Goal: Task Accomplishment & Management: Complete application form

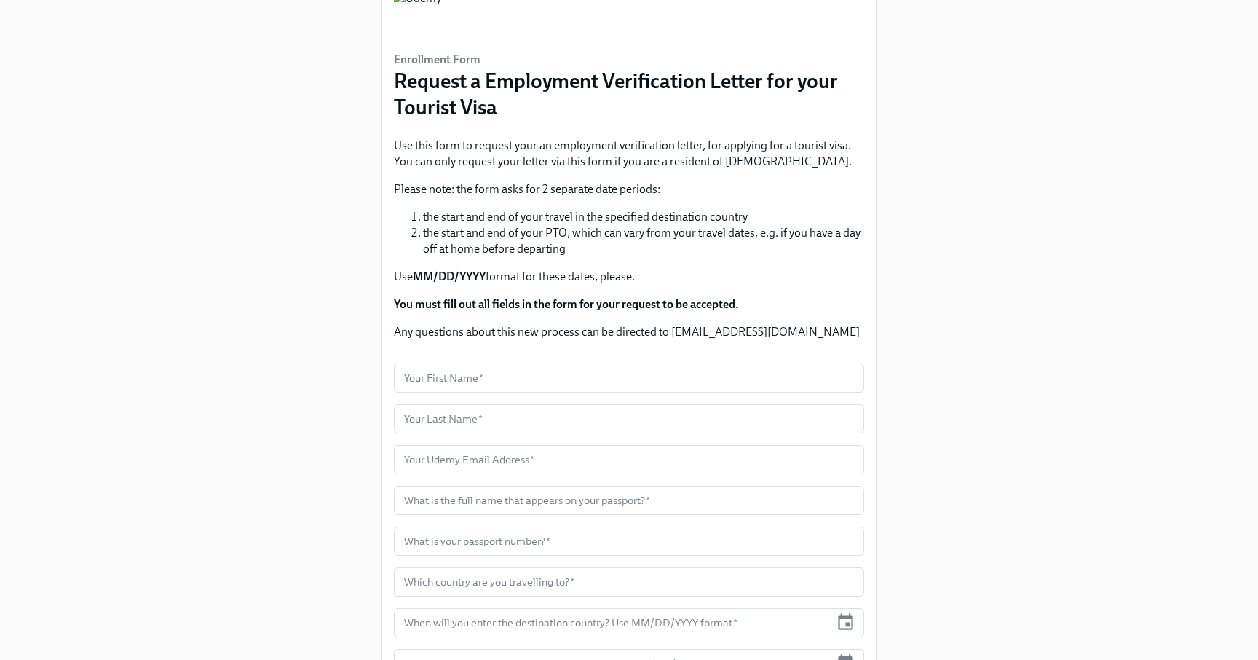
scroll to position [116, 0]
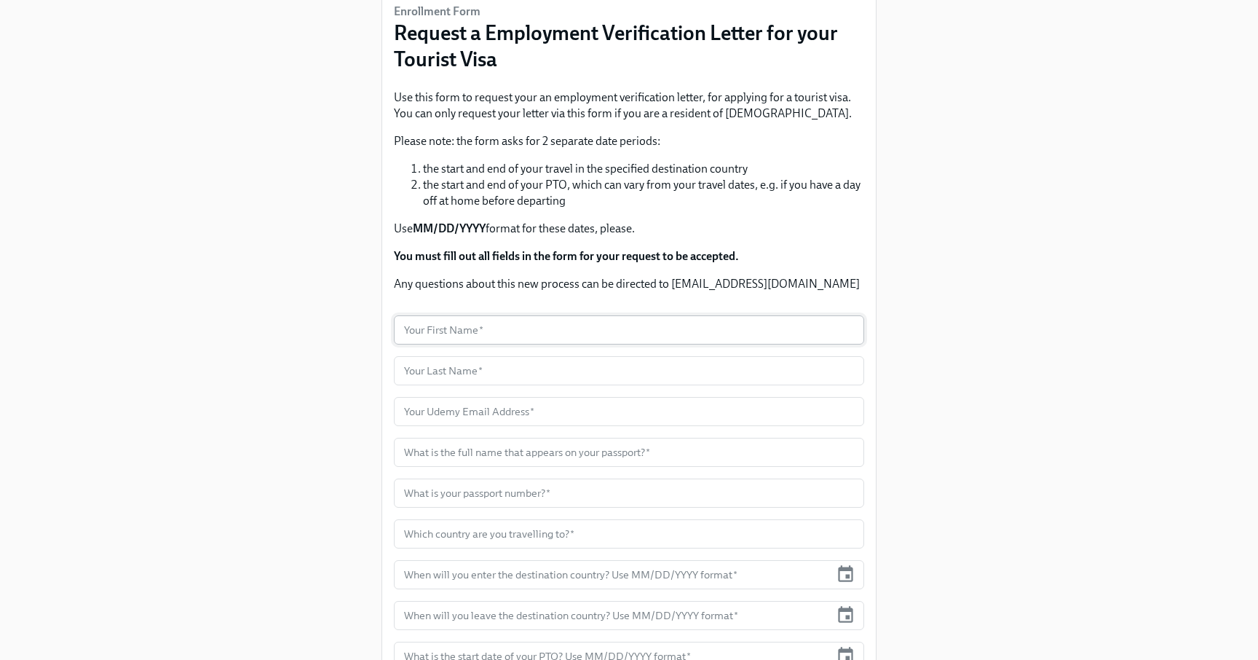
click at [488, 327] on input "text" at bounding box center [629, 329] width 470 height 29
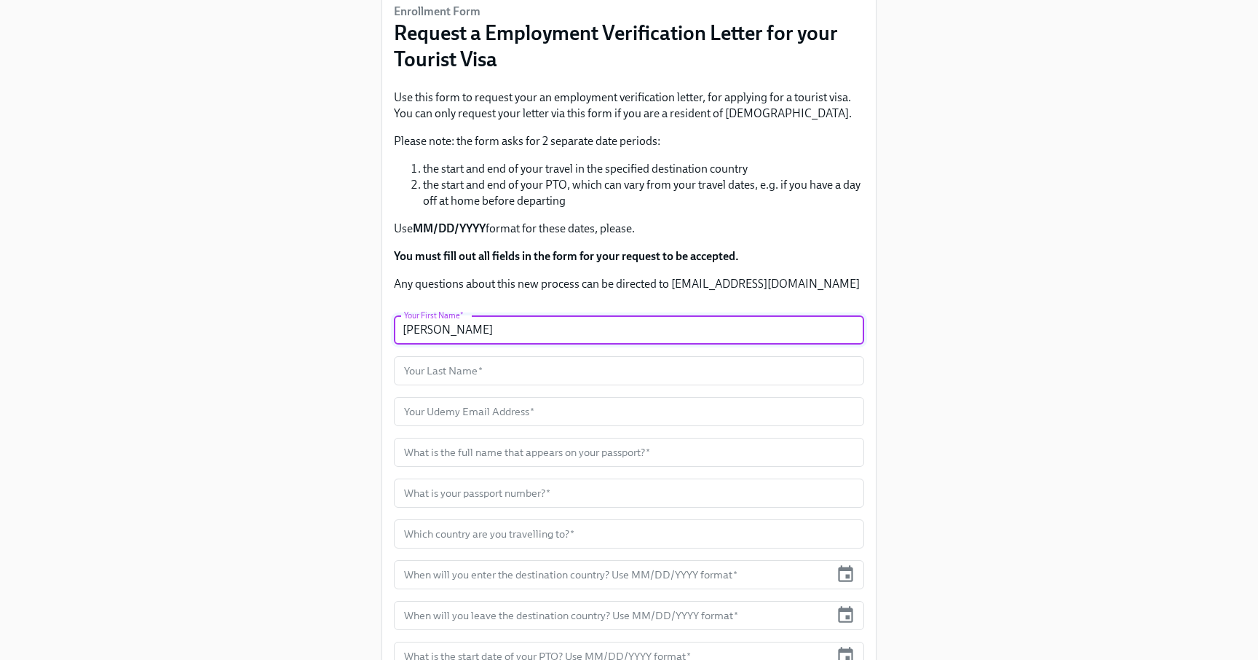
type input "[PERSON_NAME]"
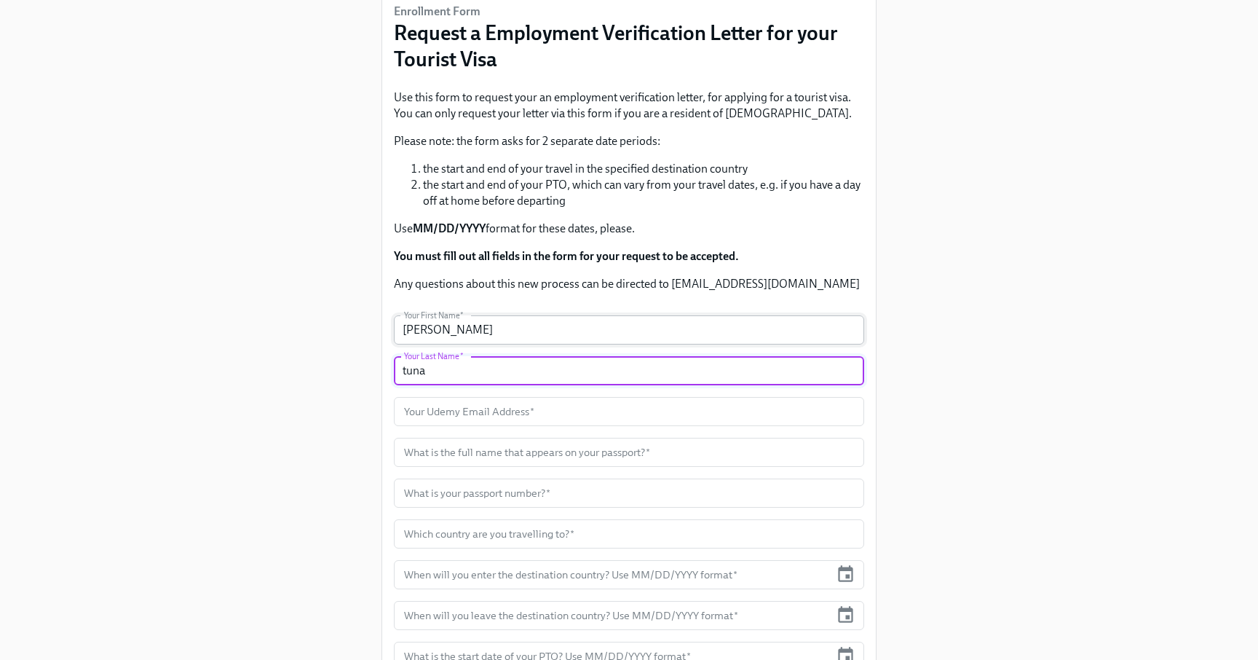
type input "tuna"
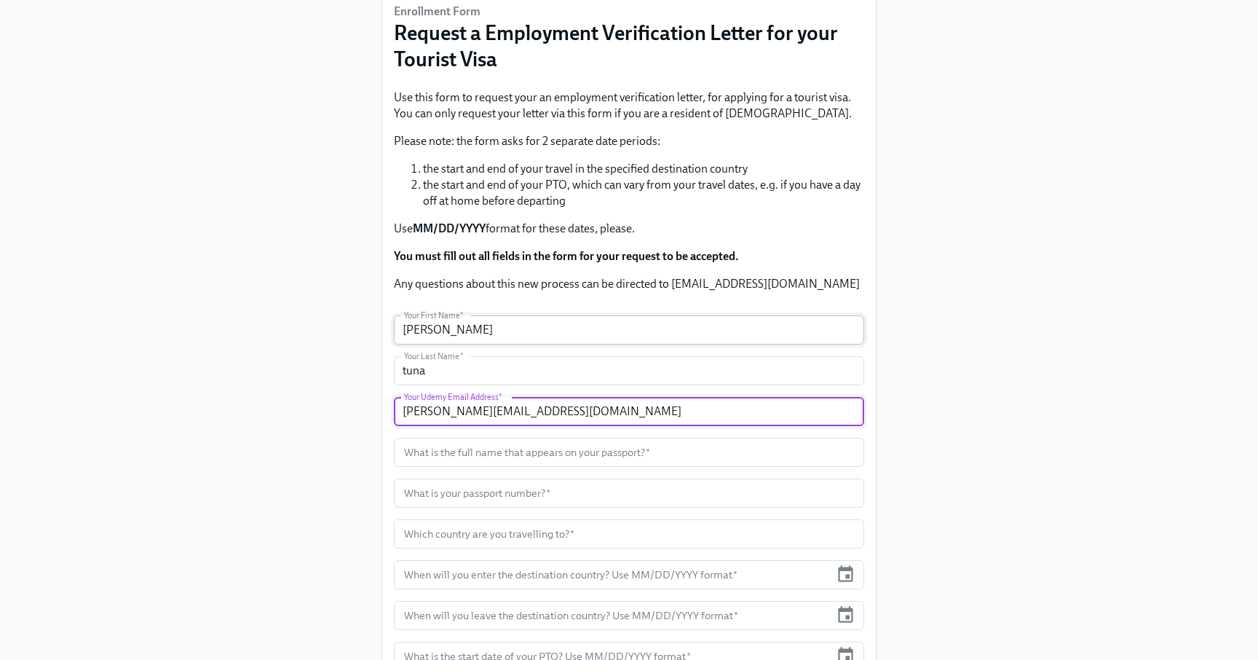
type input "[PERSON_NAME][EMAIL_ADDRESS][DOMAIN_NAME]"
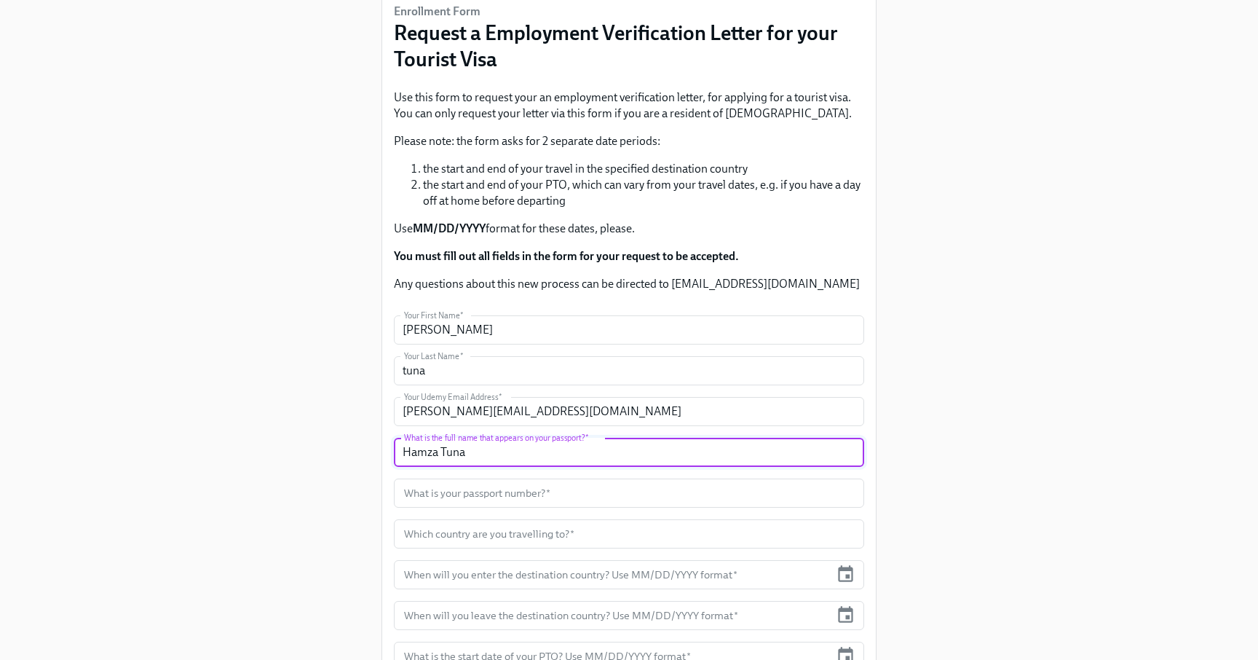
type input "Hamza Tuna"
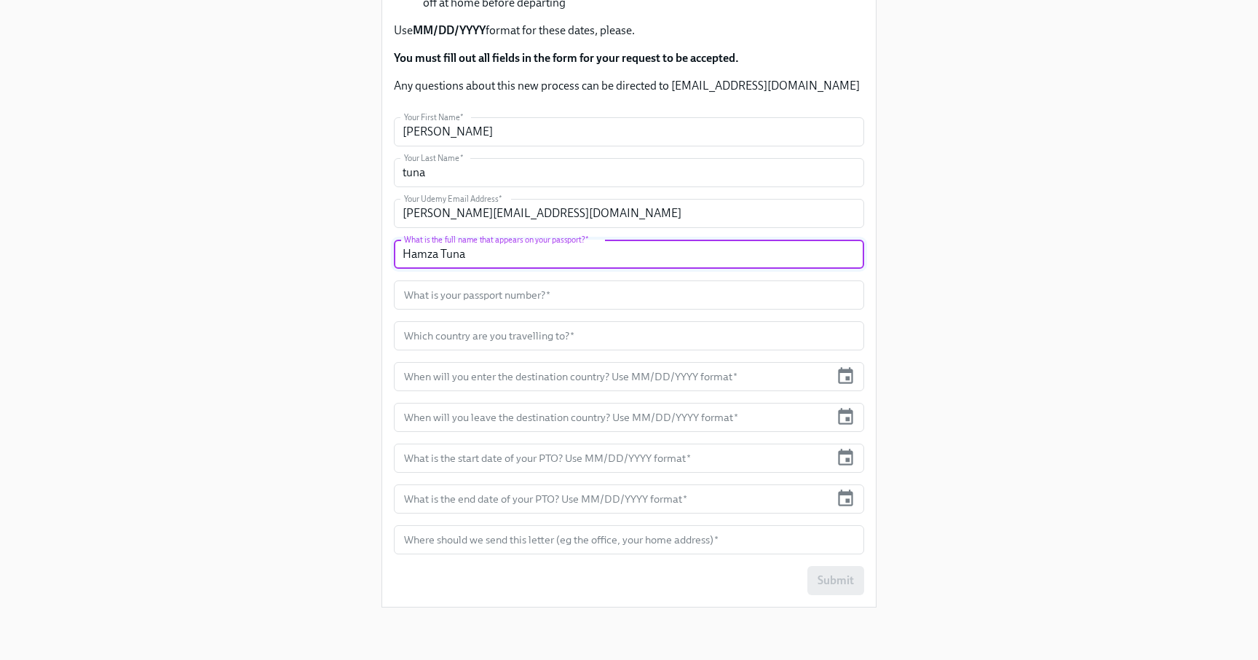
scroll to position [320, 0]
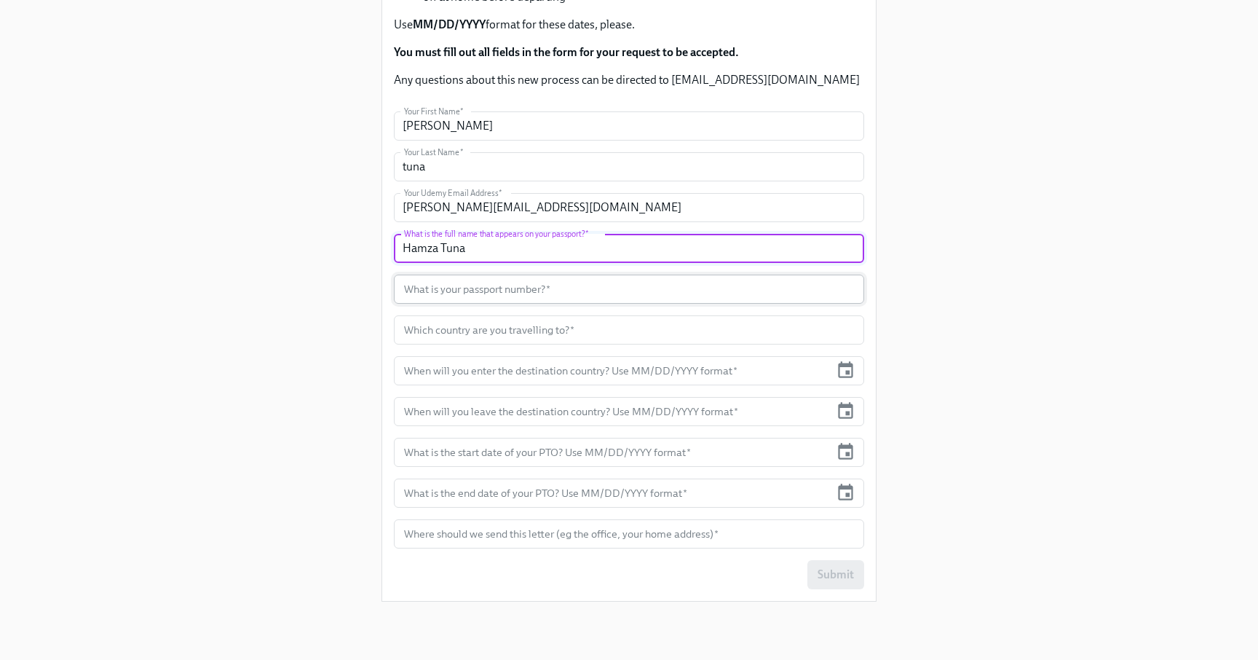
click at [665, 292] on input "text" at bounding box center [629, 288] width 470 height 29
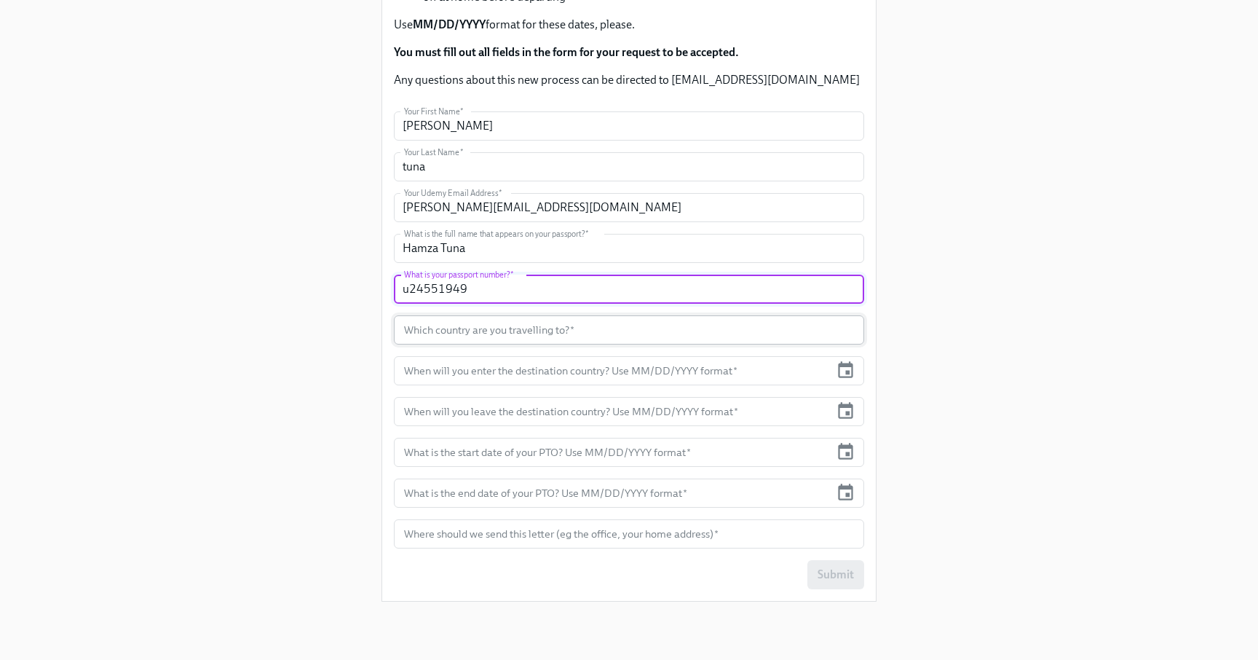
type input "u24551949"
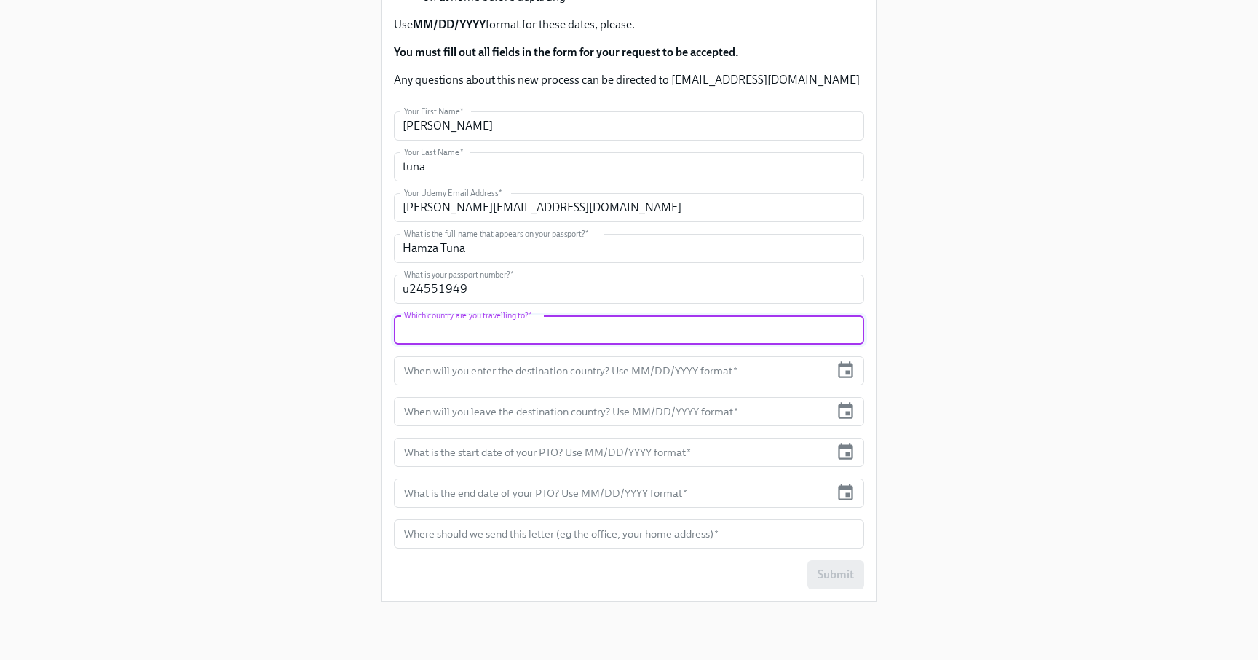
click at [494, 330] on input "text" at bounding box center [629, 329] width 470 height 29
click at [512, 333] on input "n" at bounding box center [629, 329] width 470 height 29
paste input "etherlands"
type input "netherlands"
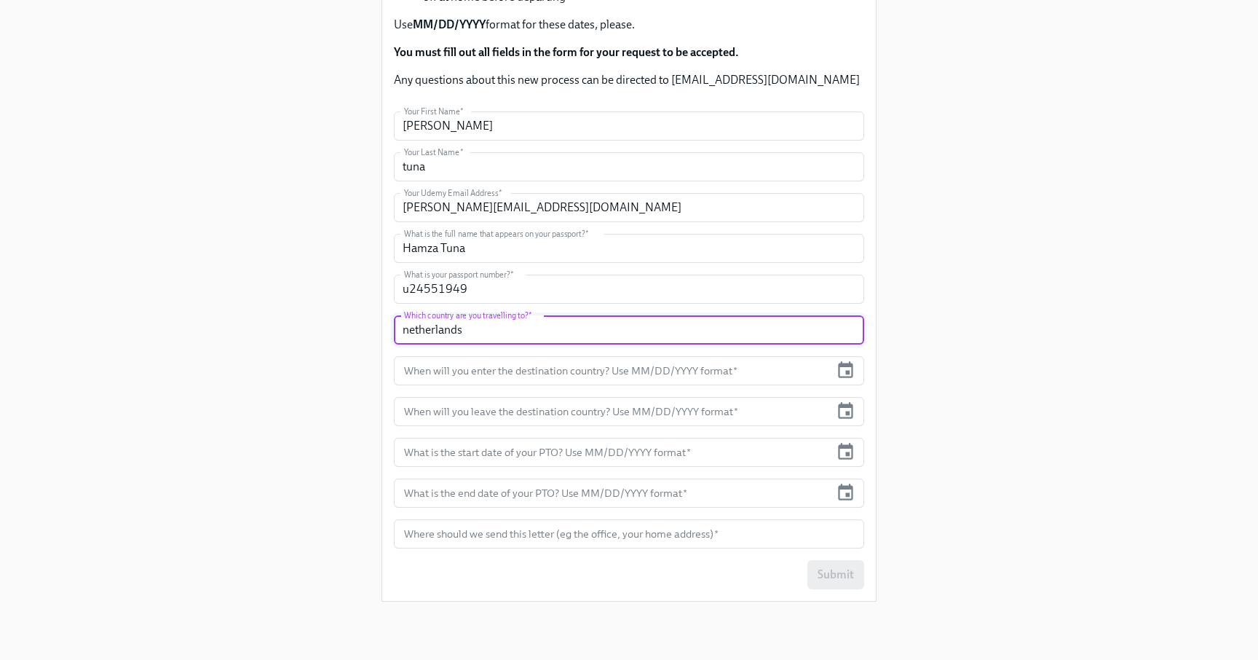
click at [320, 354] on div "Enrollment Form Request a Employment Verification Letter for your Tourist Visa …" at bounding box center [629, 146] width 1188 height 933
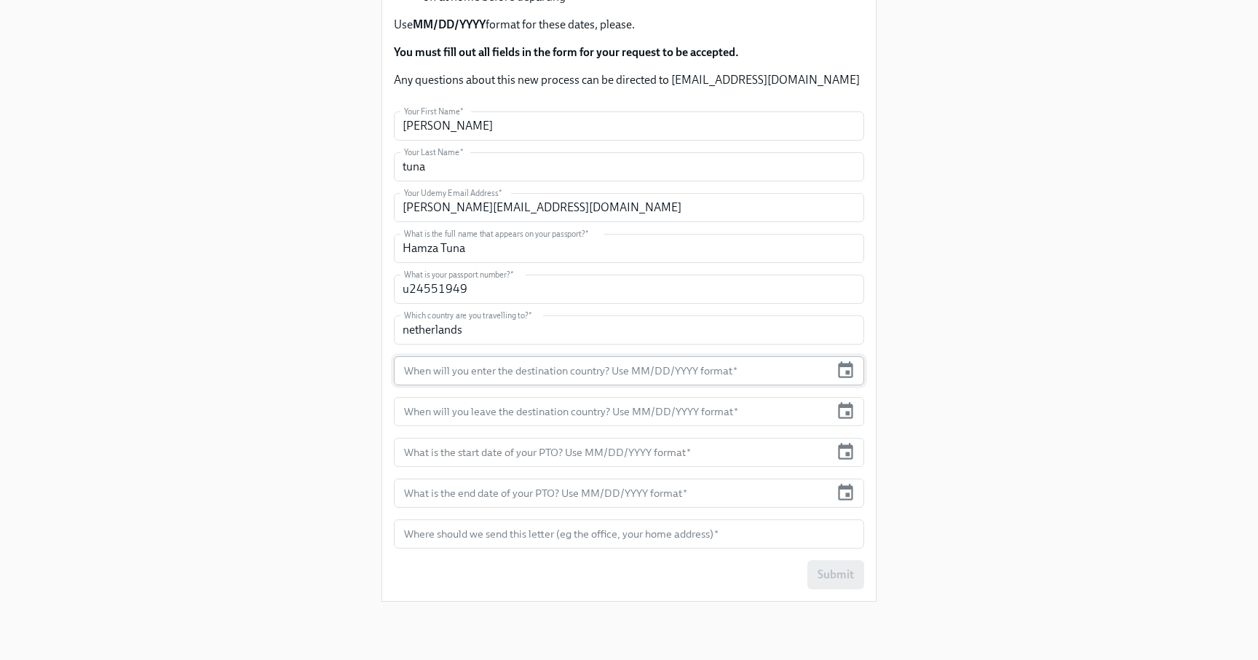
click at [553, 368] on input "text" at bounding box center [612, 370] width 436 height 29
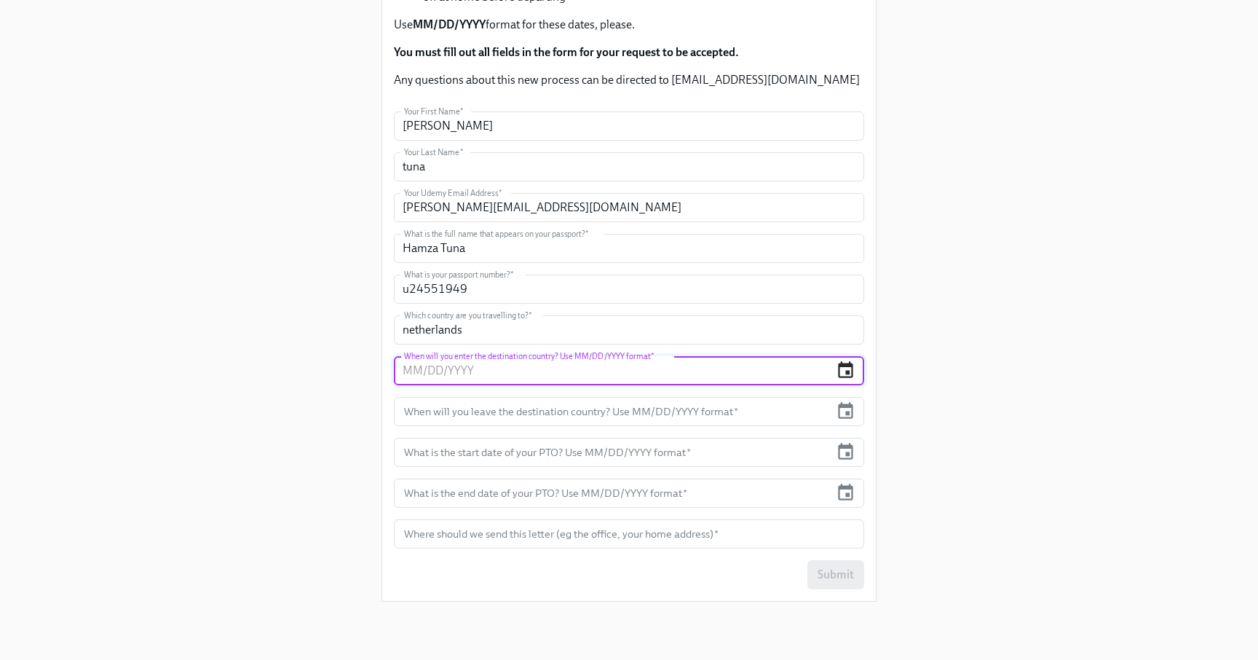
click at [844, 367] on icon "button" at bounding box center [845, 369] width 15 height 17
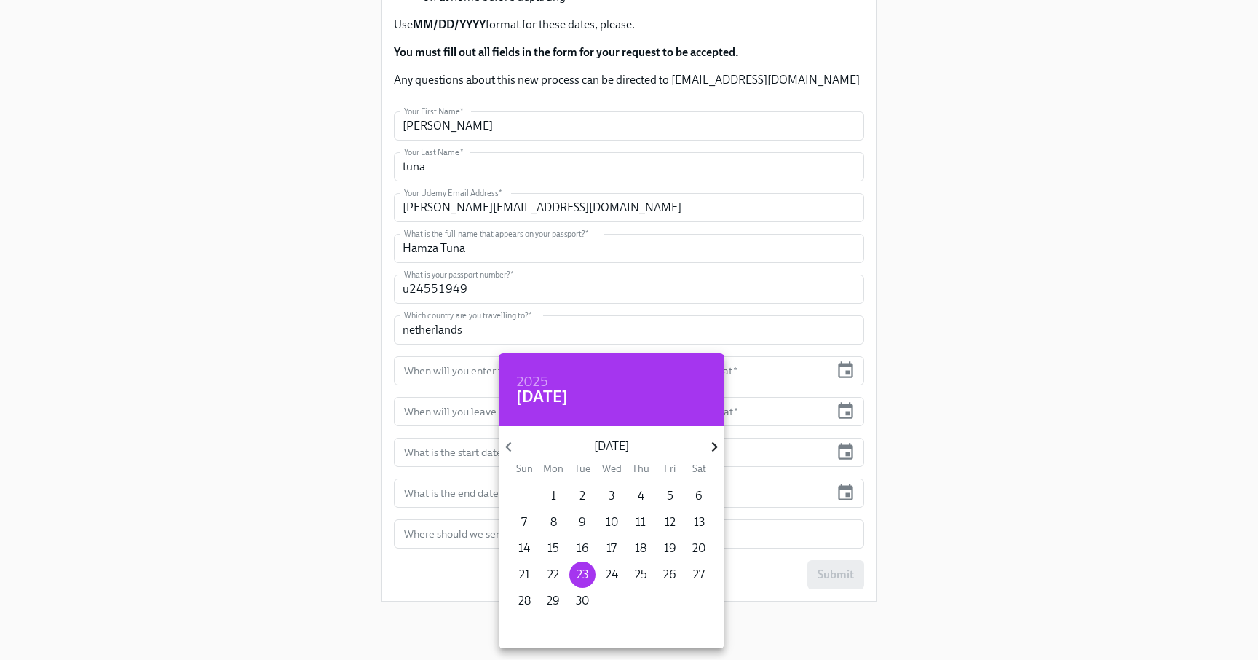
click at [713, 441] on icon "button" at bounding box center [715, 447] width 20 height 20
click at [694, 574] on p "22" at bounding box center [699, 574] width 12 height 16
type input "[DATE]"
click at [1039, 377] on div at bounding box center [629, 330] width 1258 height 660
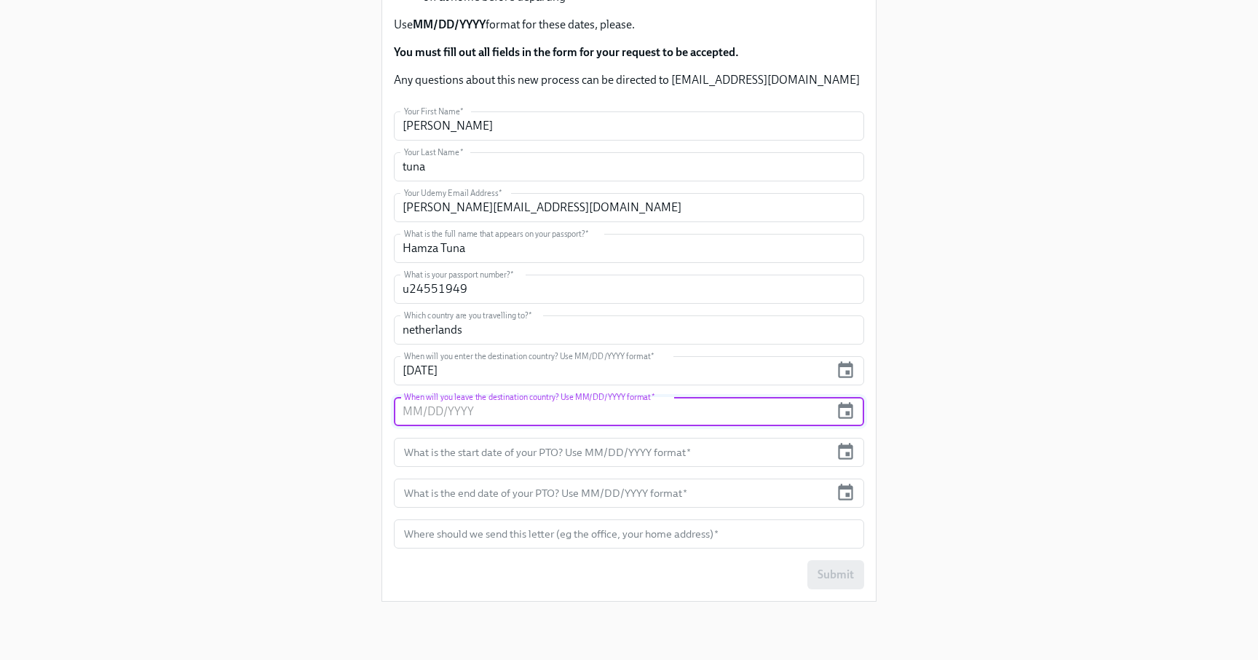
click at [671, 415] on input "text" at bounding box center [612, 411] width 436 height 29
click at [846, 409] on icon "button" at bounding box center [846, 411] width 20 height 20
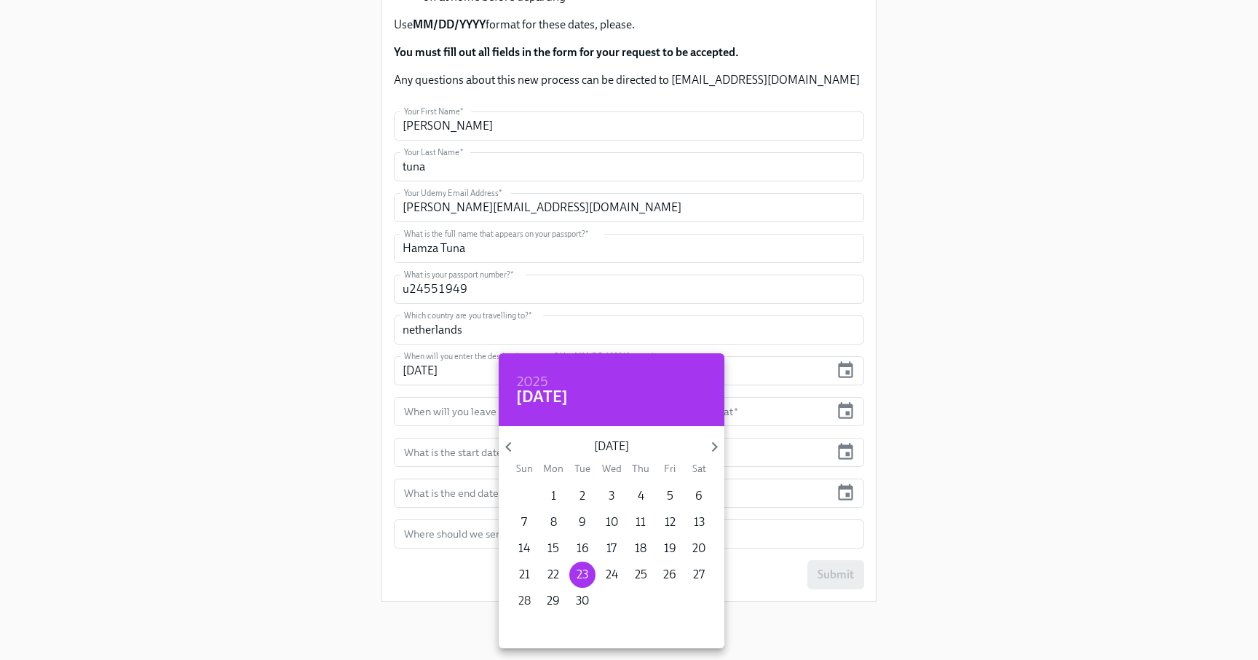
click at [524, 602] on p "28" at bounding box center [524, 601] width 12 height 16
click at [716, 440] on icon "button" at bounding box center [715, 447] width 20 height 20
click at [501, 449] on icon "button" at bounding box center [509, 447] width 20 height 20
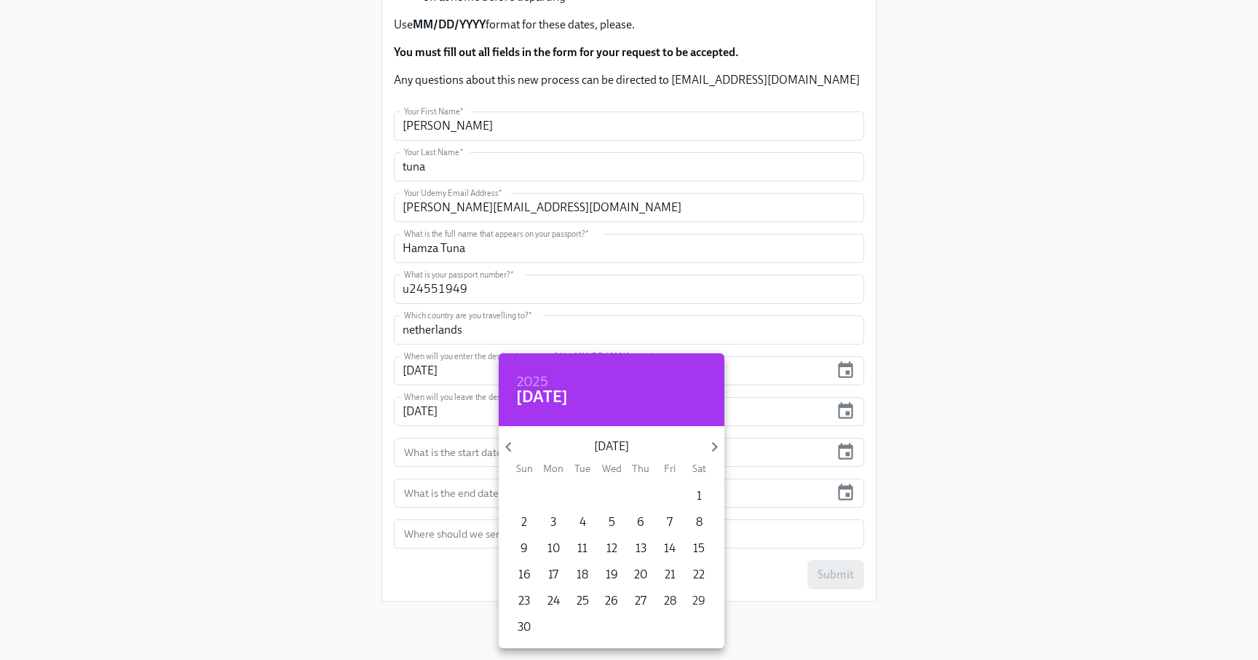
click at [696, 598] on p "29" at bounding box center [698, 601] width 13 height 16
type input "[DATE]"
click at [265, 473] on div at bounding box center [629, 330] width 1258 height 660
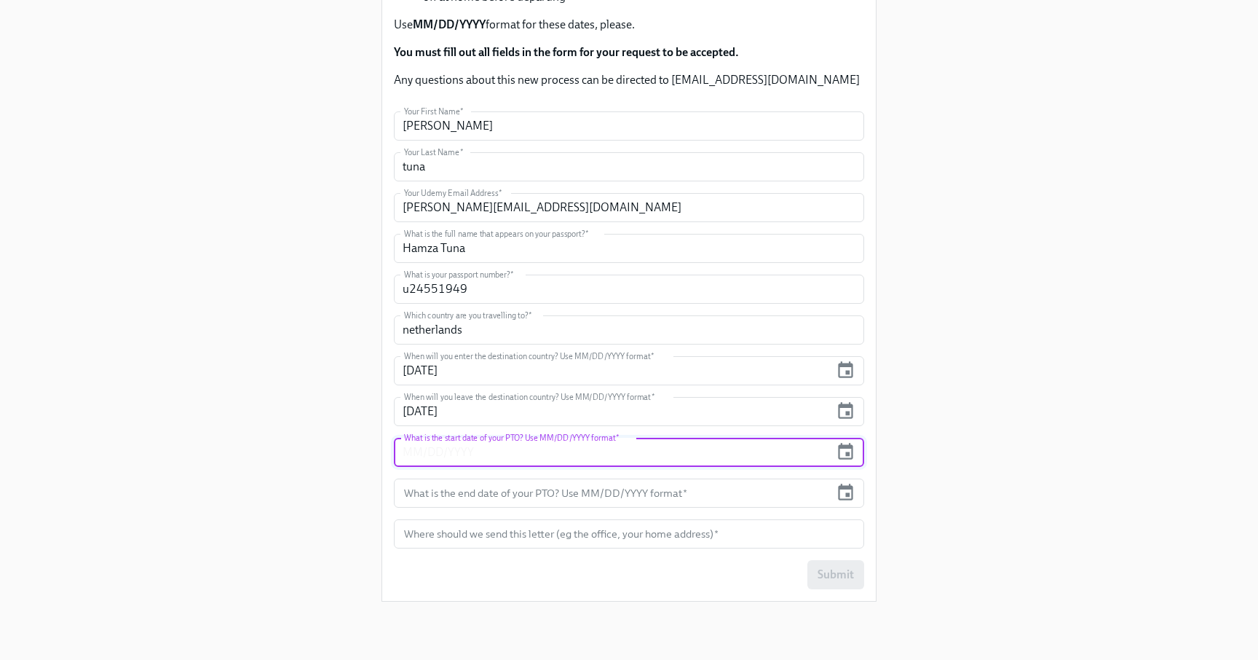
click at [525, 454] on input "text" at bounding box center [612, 452] width 436 height 29
click at [850, 460] on icon "button" at bounding box center [846, 452] width 20 height 20
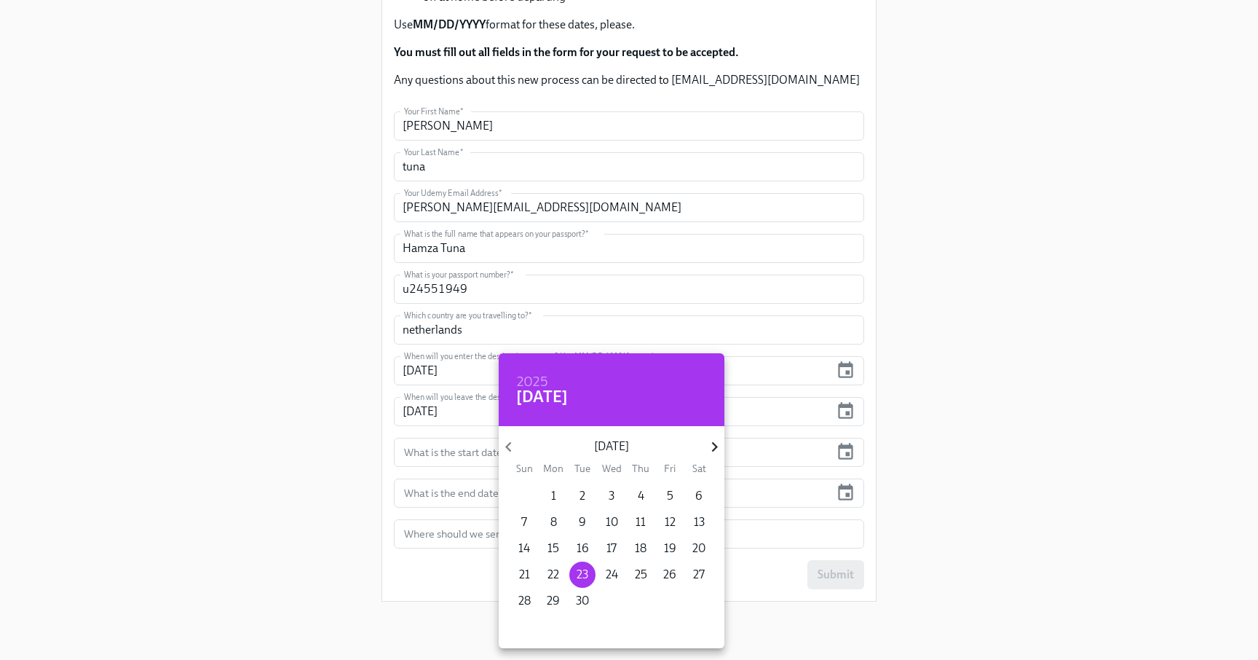
click at [716, 446] on icon "button" at bounding box center [714, 447] width 6 height 10
click at [551, 600] on p "24" at bounding box center [553, 601] width 12 height 16
type input "[DATE]"
click at [357, 507] on div at bounding box center [629, 330] width 1258 height 660
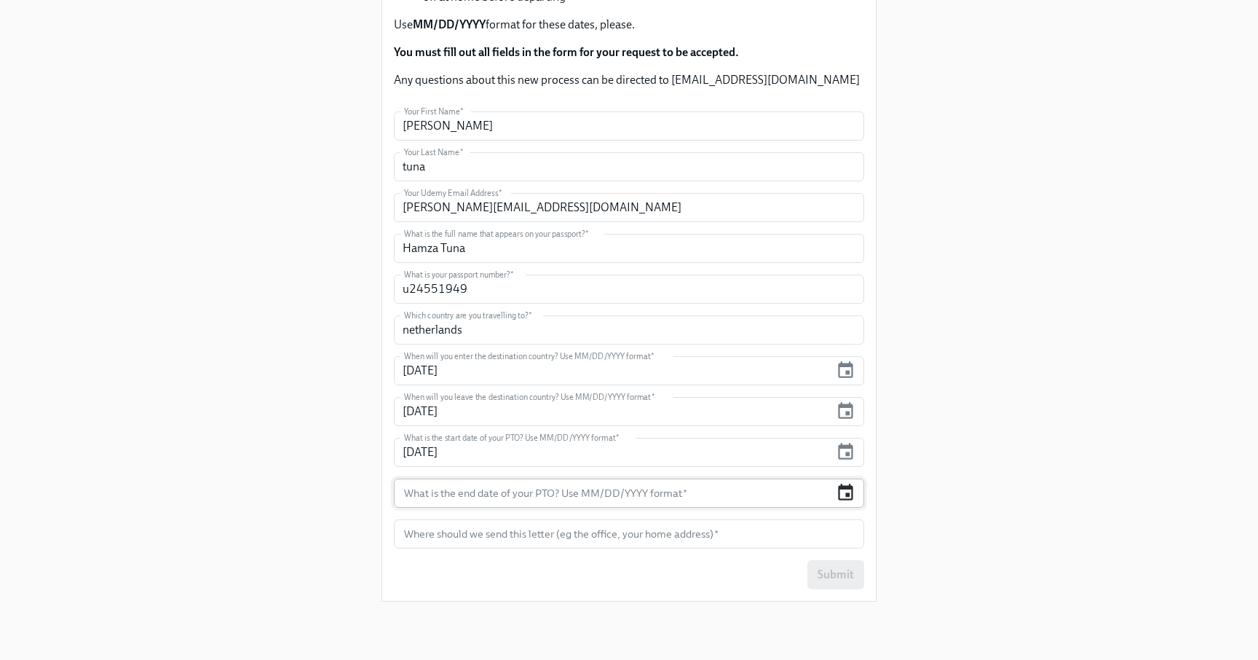
click at [845, 488] on icon "button" at bounding box center [845, 491] width 15 height 17
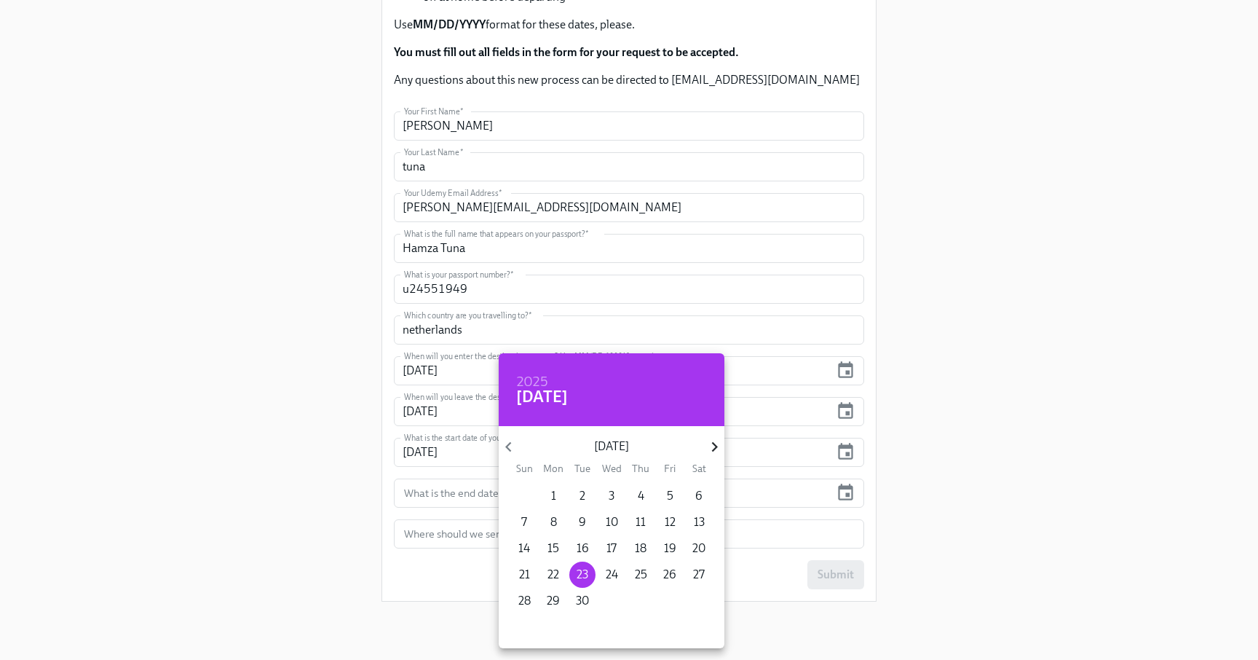
click at [711, 444] on icon "button" at bounding box center [715, 447] width 20 height 20
click at [678, 599] on span "28" at bounding box center [670, 601] width 26 height 16
type input "[DATE]"
click at [1035, 451] on div at bounding box center [629, 330] width 1258 height 660
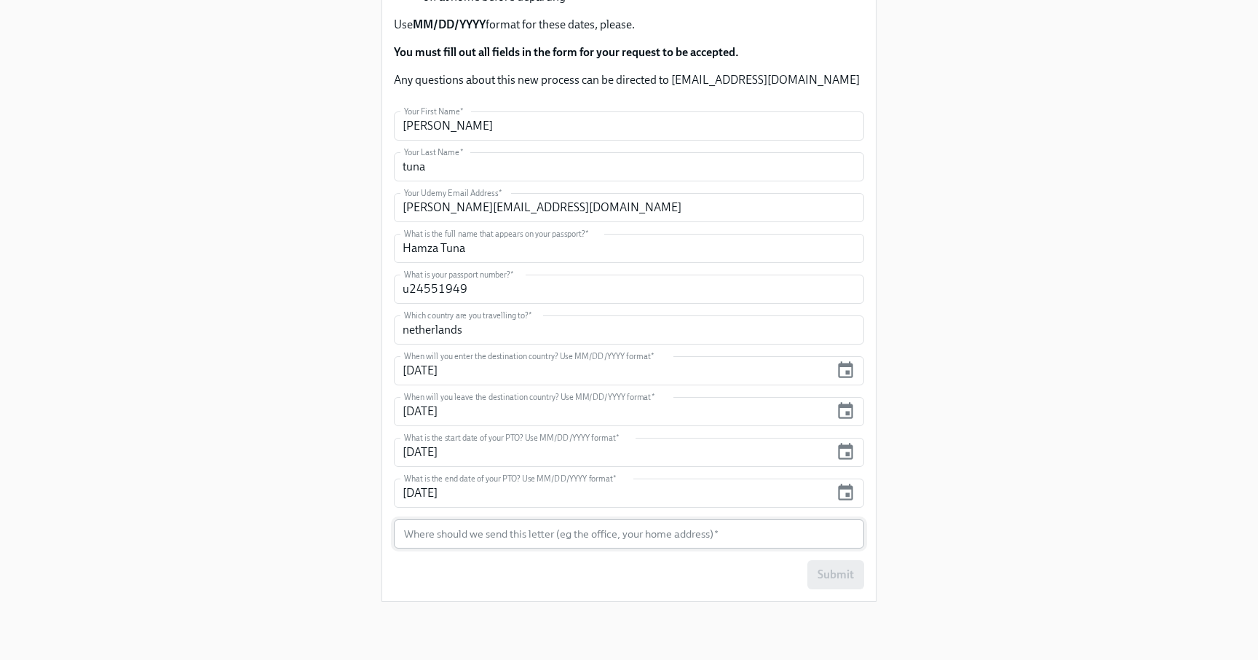
click at [625, 536] on input "text" at bounding box center [629, 533] width 470 height 29
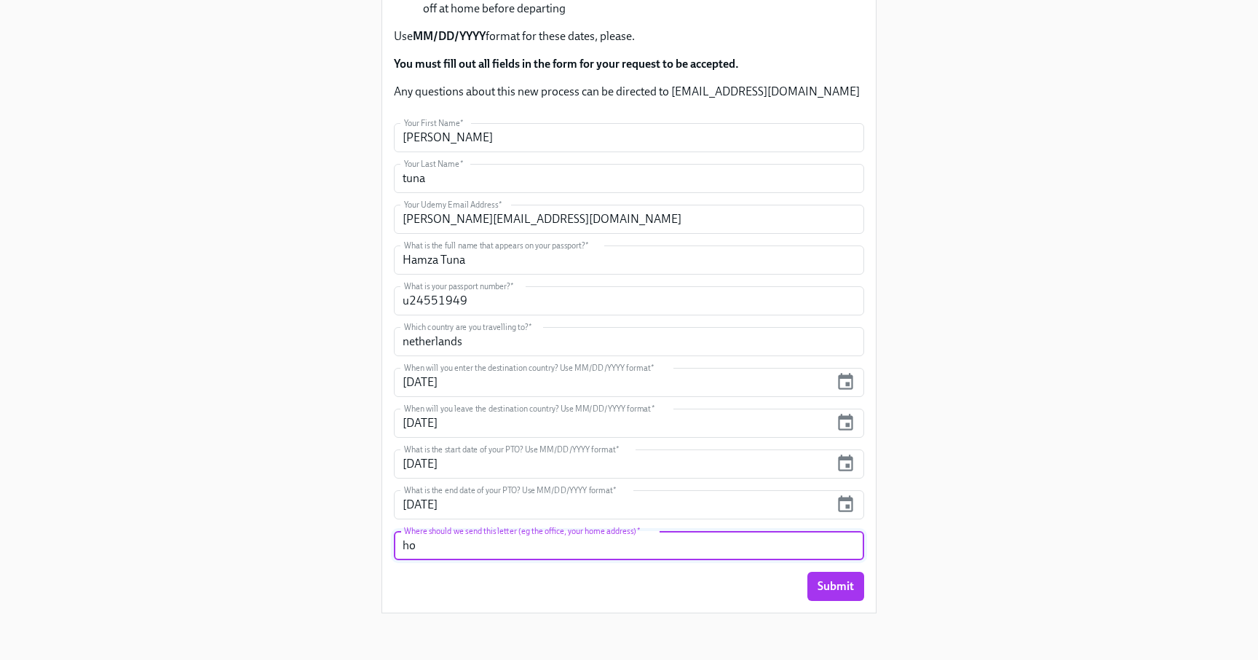
type input "h"
type input "Atatürk Mah. 356 sk. 17/1 D:3 [GEOGRAPHIC_DATA]/[GEOGRAPHIC_DATA]"
click at [848, 585] on span "Submit" at bounding box center [836, 586] width 36 height 15
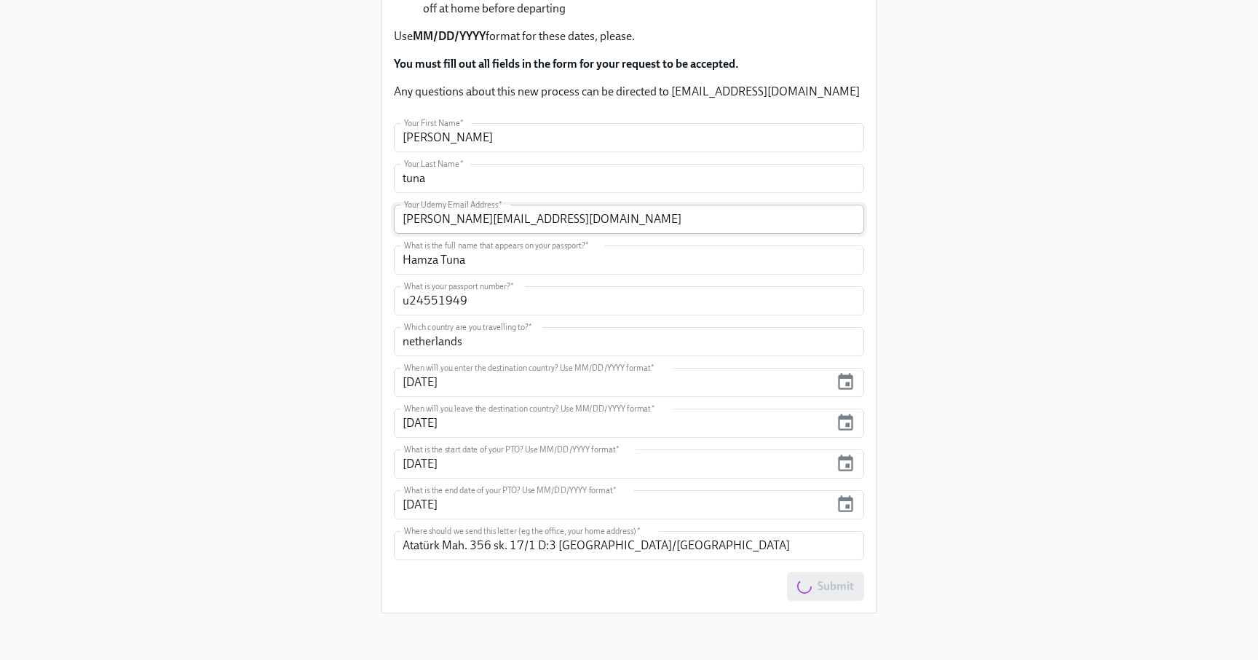
scroll to position [0, 0]
